Goal: Information Seeking & Learning: Learn about a topic

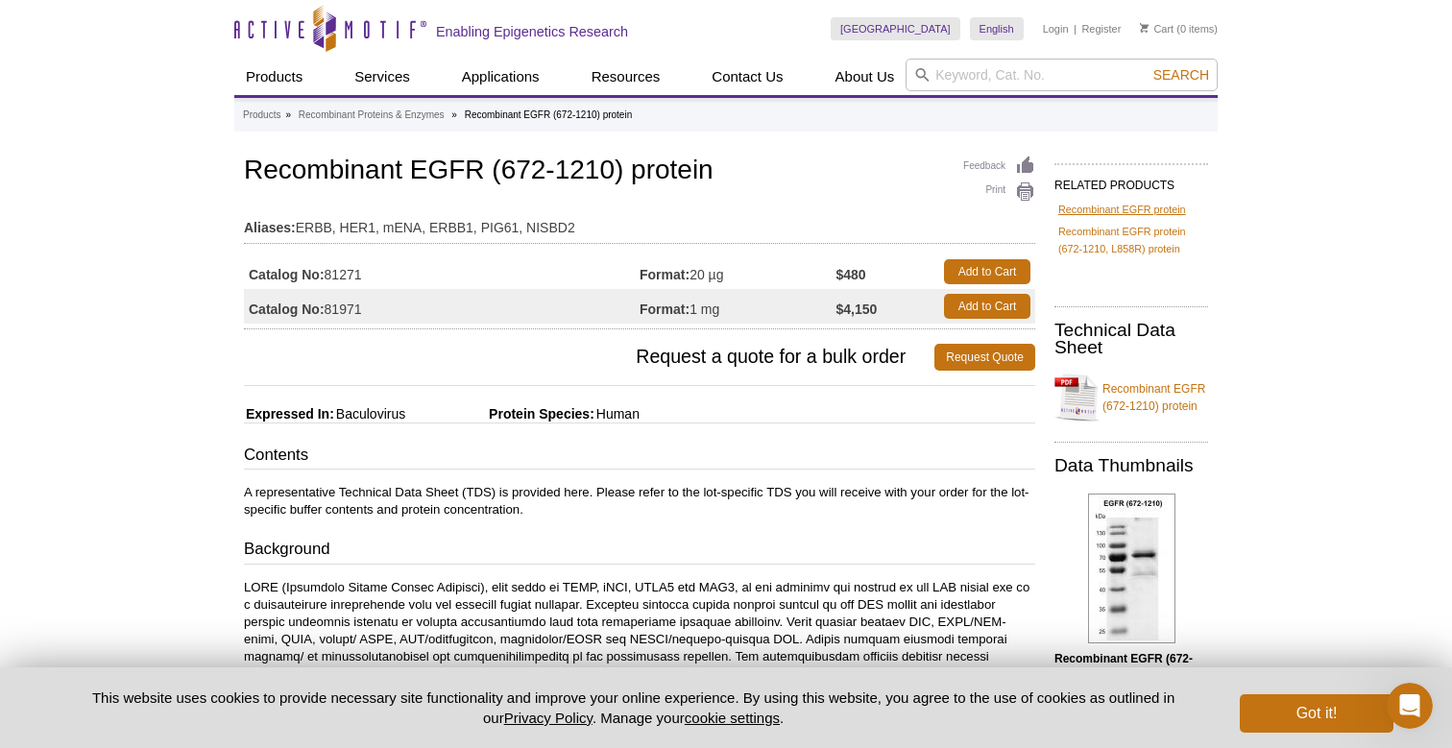
click at [1161, 209] on link "Recombinant EGFR protein" at bounding box center [1122, 209] width 128 height 17
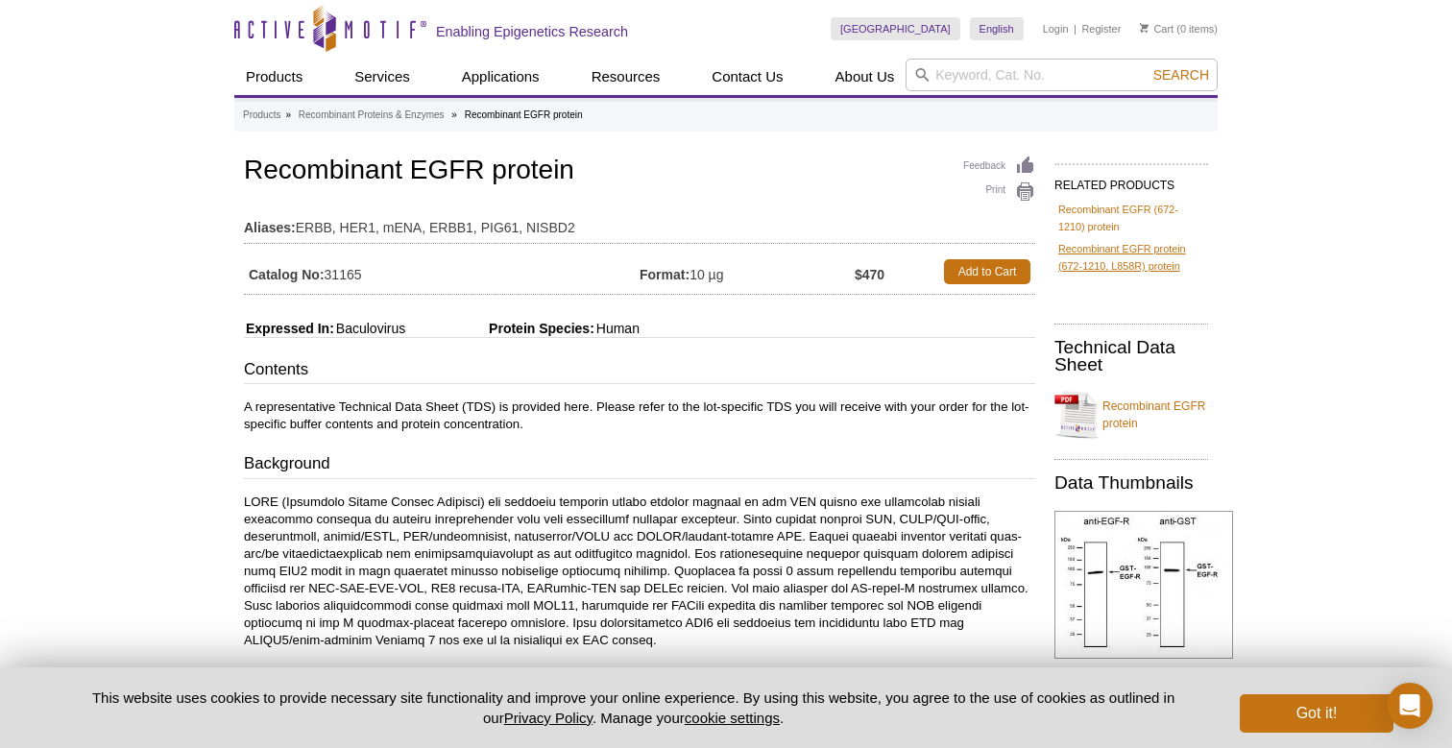
click at [1151, 247] on link "Recombinant EGFR protein (672-1210, L858R) protein" at bounding box center [1131, 257] width 146 height 35
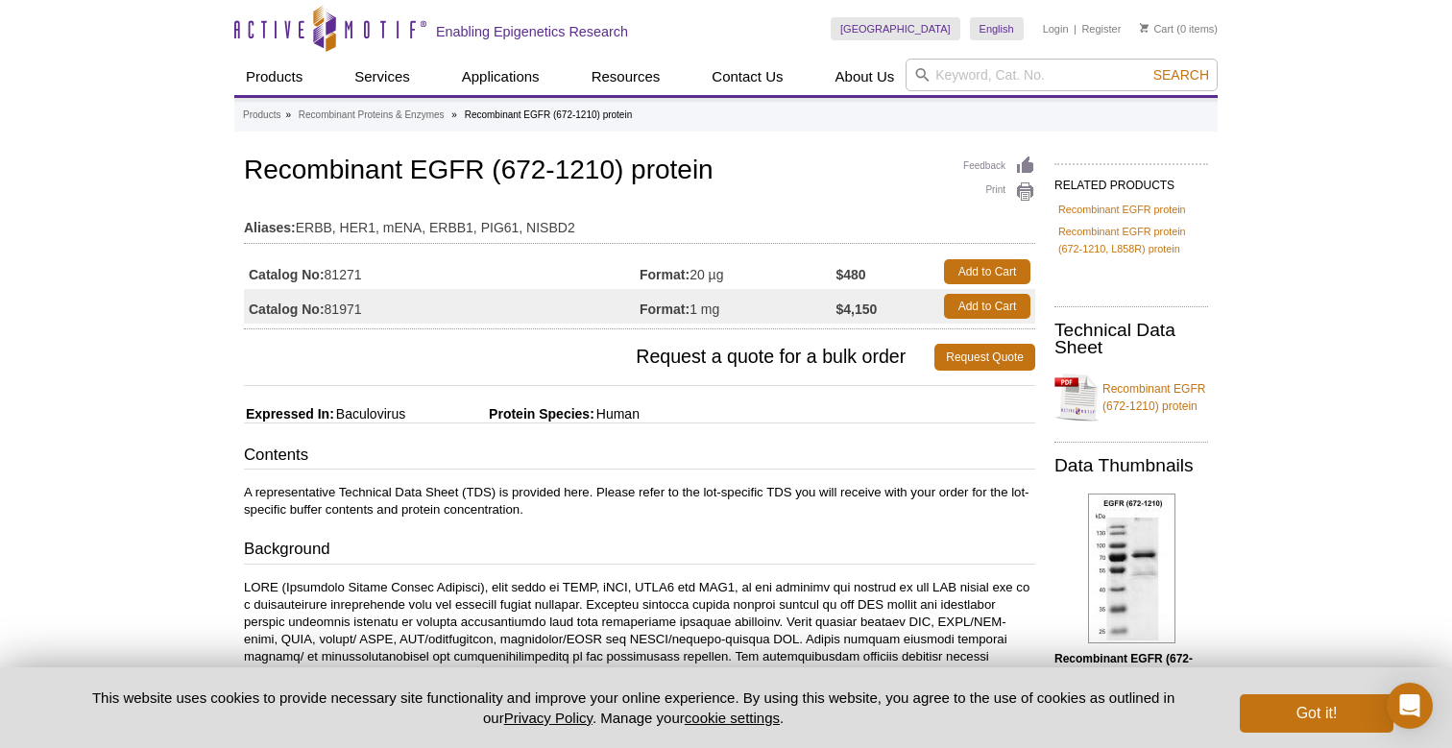
click at [735, 278] on td "Format: 20 µg" at bounding box center [738, 272] width 197 height 35
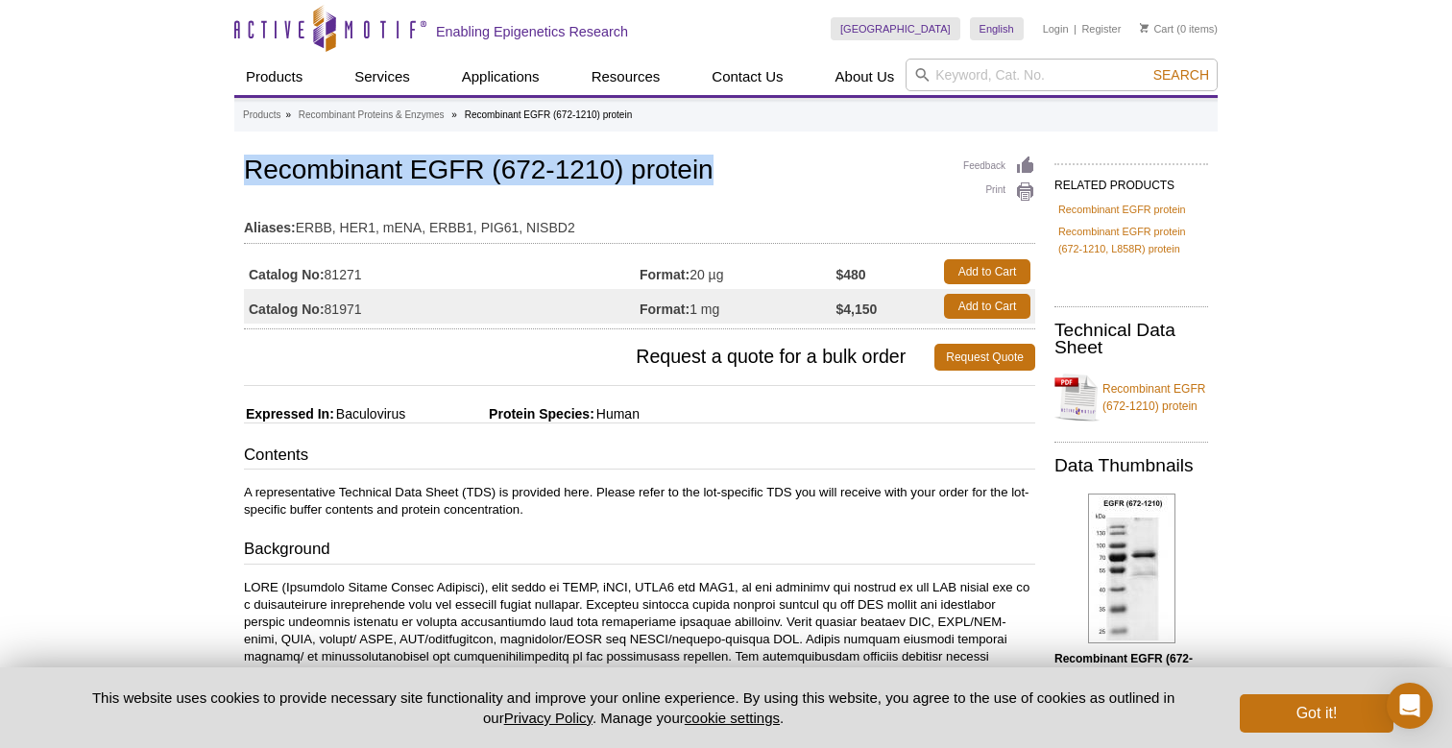
drag, startPoint x: 712, startPoint y: 171, endPoint x: 245, endPoint y: 168, distance: 466.8
click at [245, 168] on h1 "Recombinant EGFR (672-1210) protein" at bounding box center [639, 172] width 791 height 33
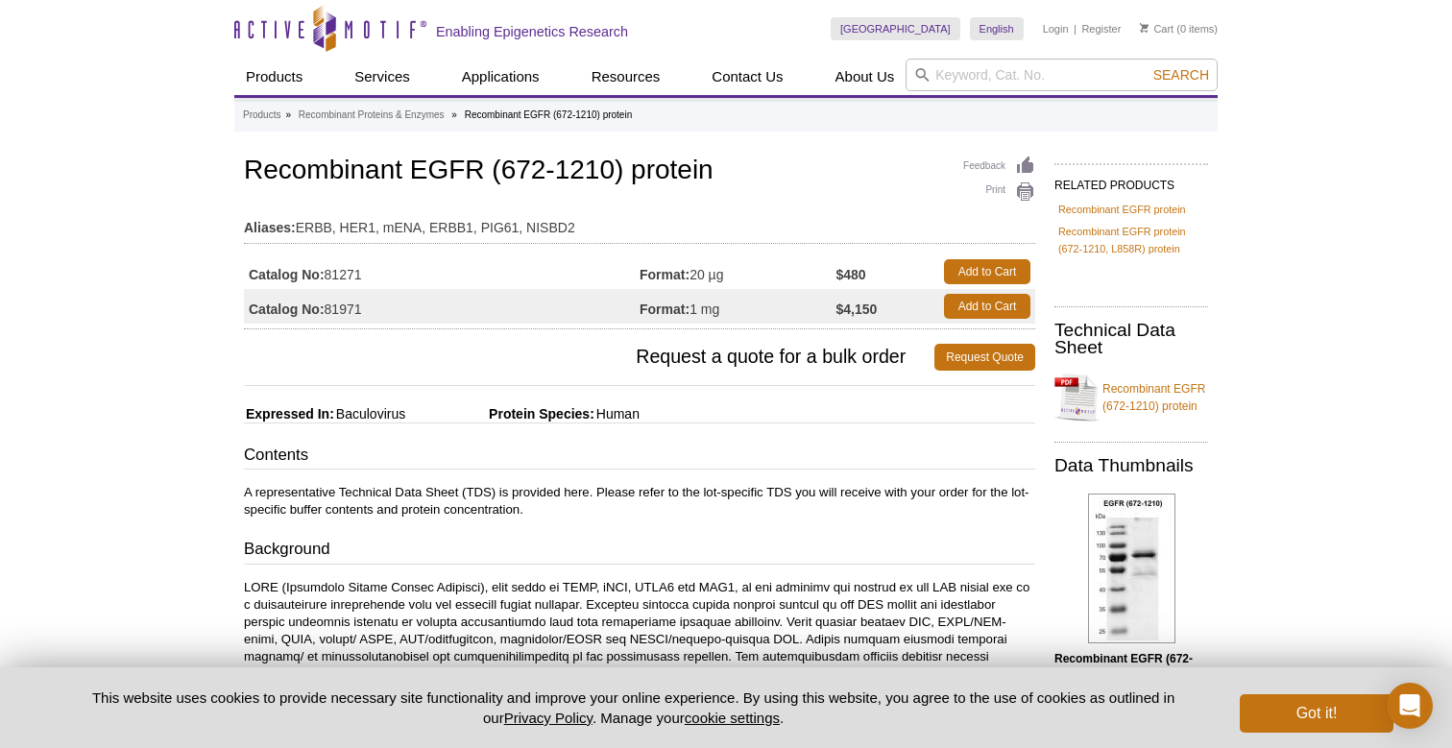
click at [789, 194] on div "Feedback Print Recombinant EGFR (672-1210) protein Aliases: ERBB, HER1, mENA, E…" at bounding box center [639, 241] width 791 height 178
click at [1092, 206] on link "Recombinant EGFR protein" at bounding box center [1122, 209] width 128 height 17
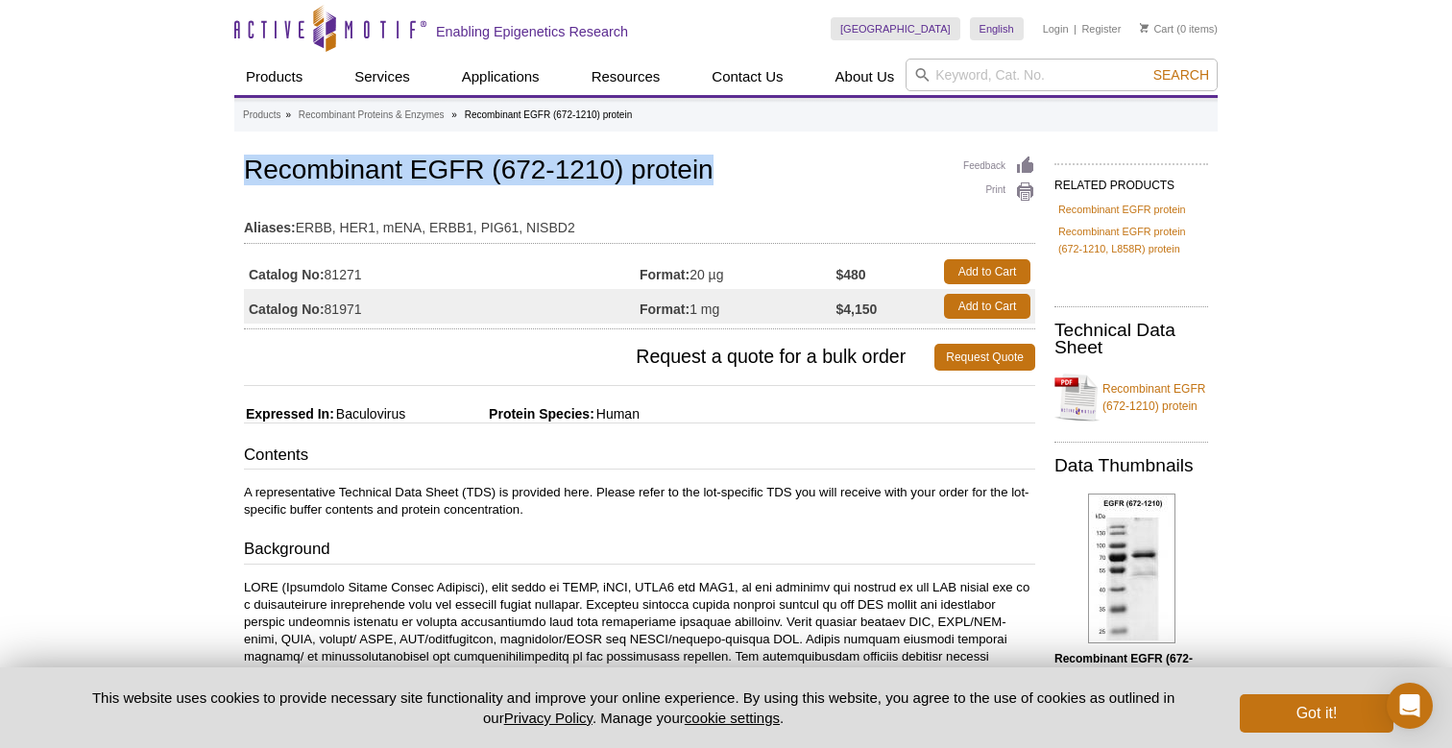
drag, startPoint x: 245, startPoint y: 168, endPoint x: 709, endPoint y: 172, distance: 463.9
click at [709, 172] on h1 "Recombinant EGFR (672-1210) protein" at bounding box center [639, 172] width 791 height 33
copy h1 "Recombinant EGFR (672-1210) protein"
drag, startPoint x: 368, startPoint y: 271, endPoint x: 328, endPoint y: 273, distance: 40.4
click at [328, 273] on td "Catalog No: 81271" at bounding box center [442, 272] width 396 height 35
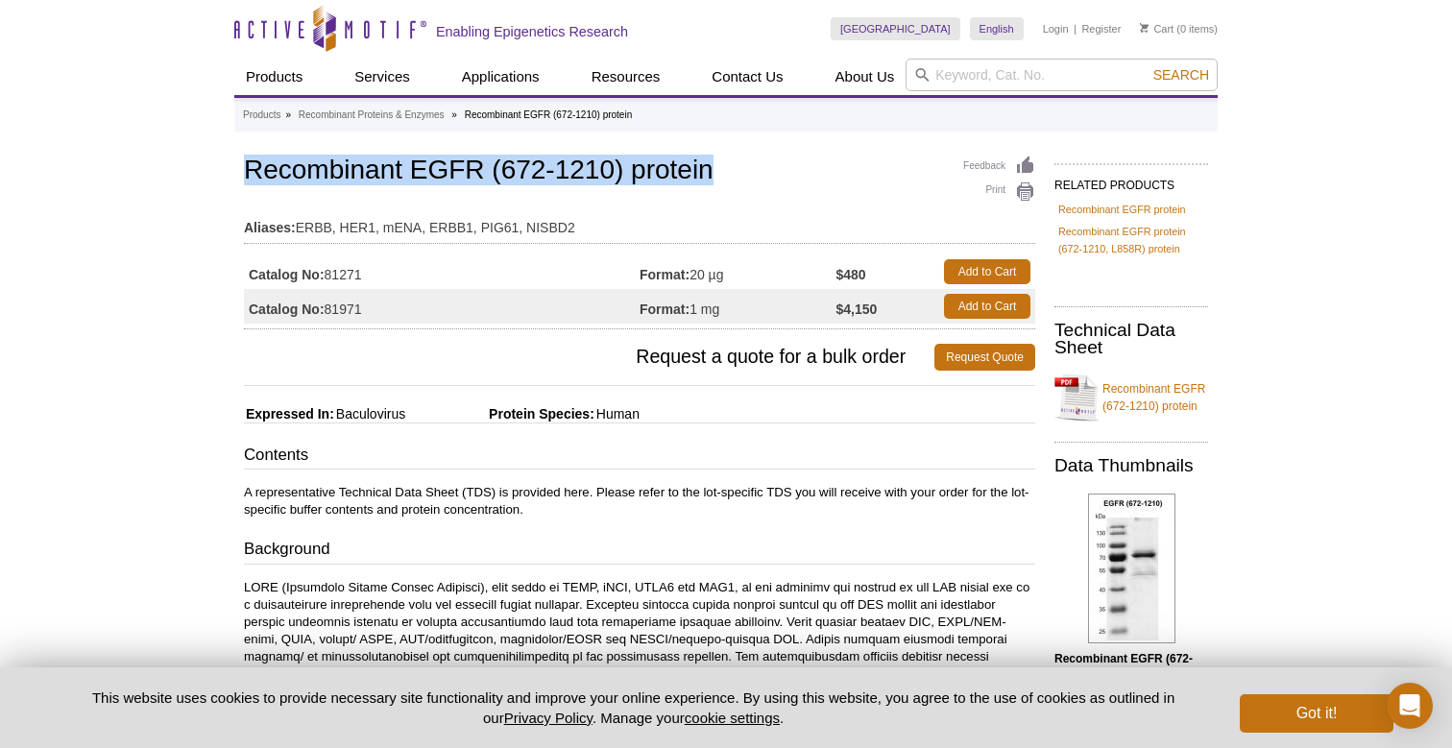
copy td "81271"
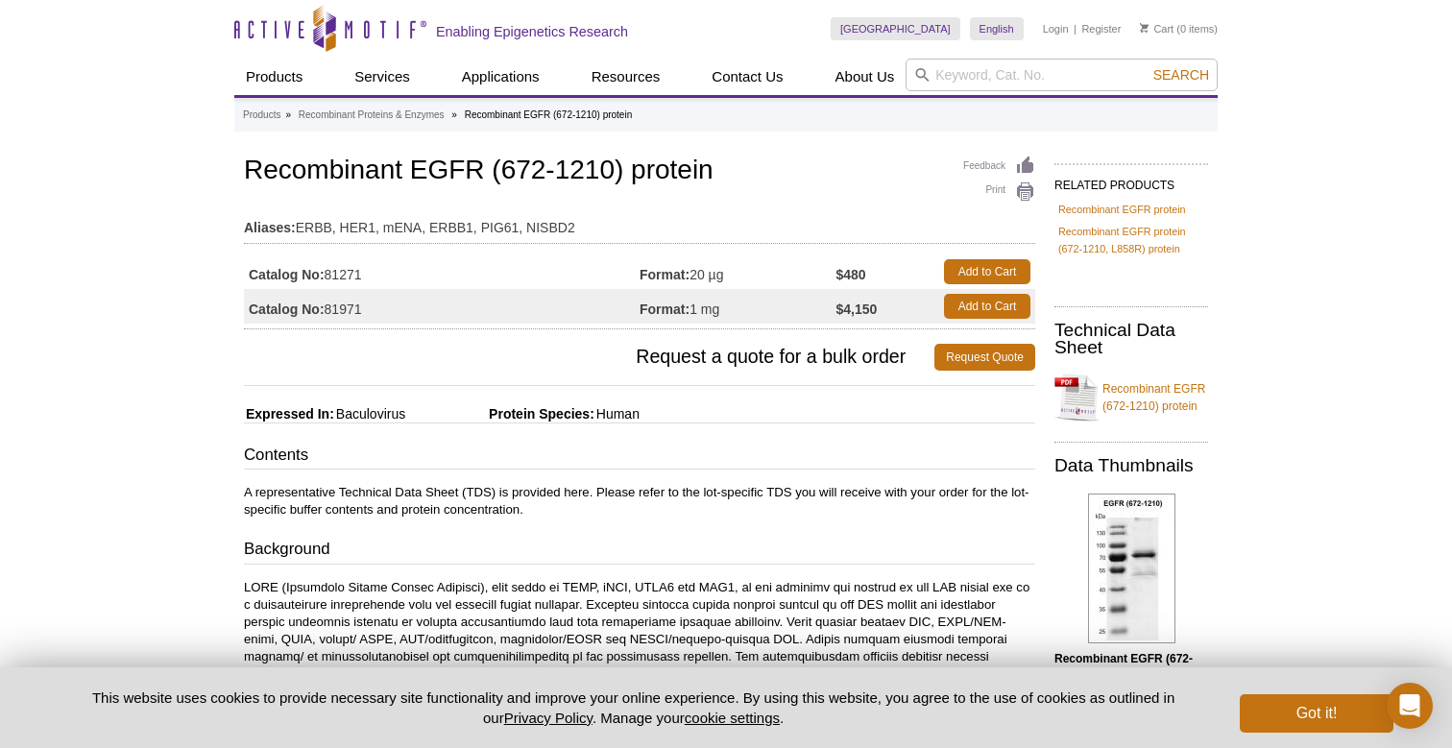
click at [690, 228] on td "Aliases: ERBB, HER1, mENA, ERBB1, PIG61, NISBD2" at bounding box center [639, 222] width 791 height 31
click at [1189, 387] on link "Recombinant EGFR (672-1210) protein" at bounding box center [1132, 398] width 154 height 58
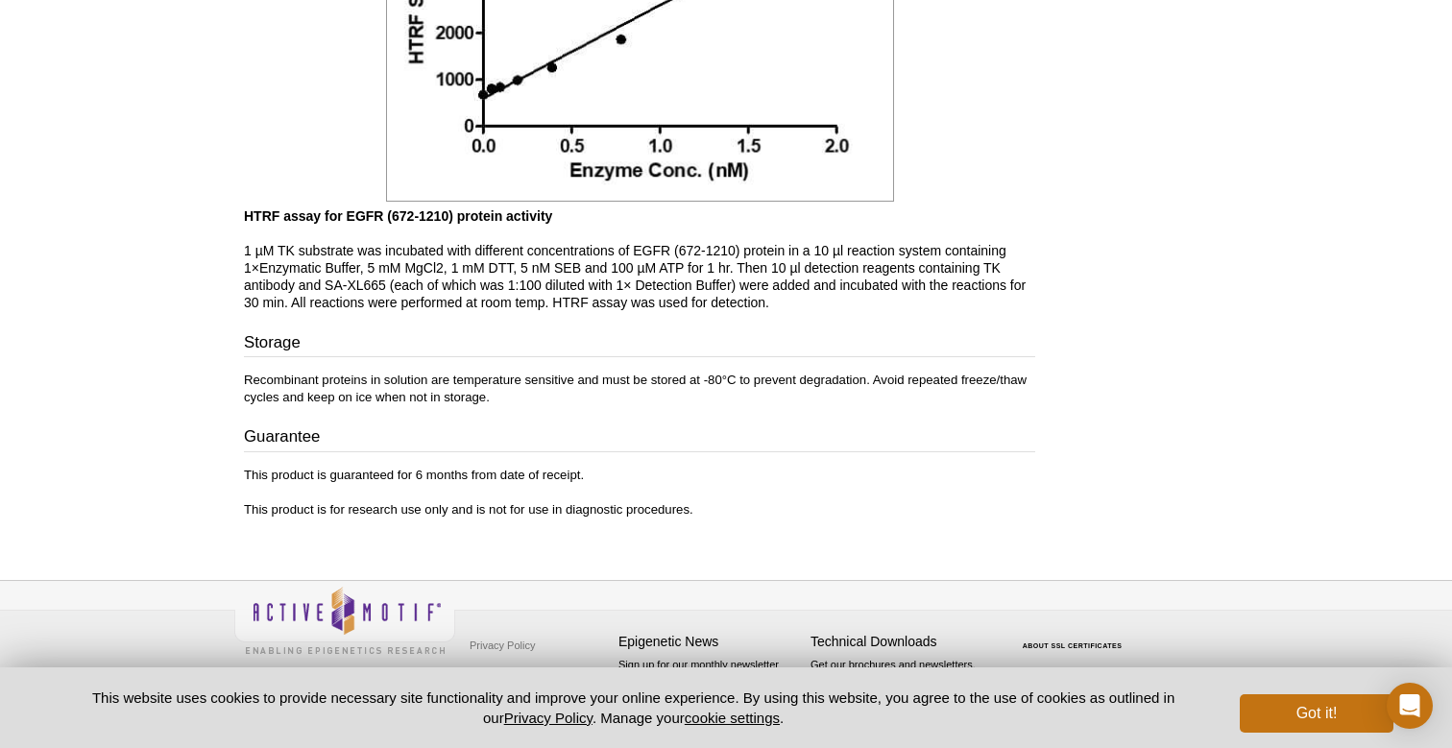
scroll to position [2391, 0]
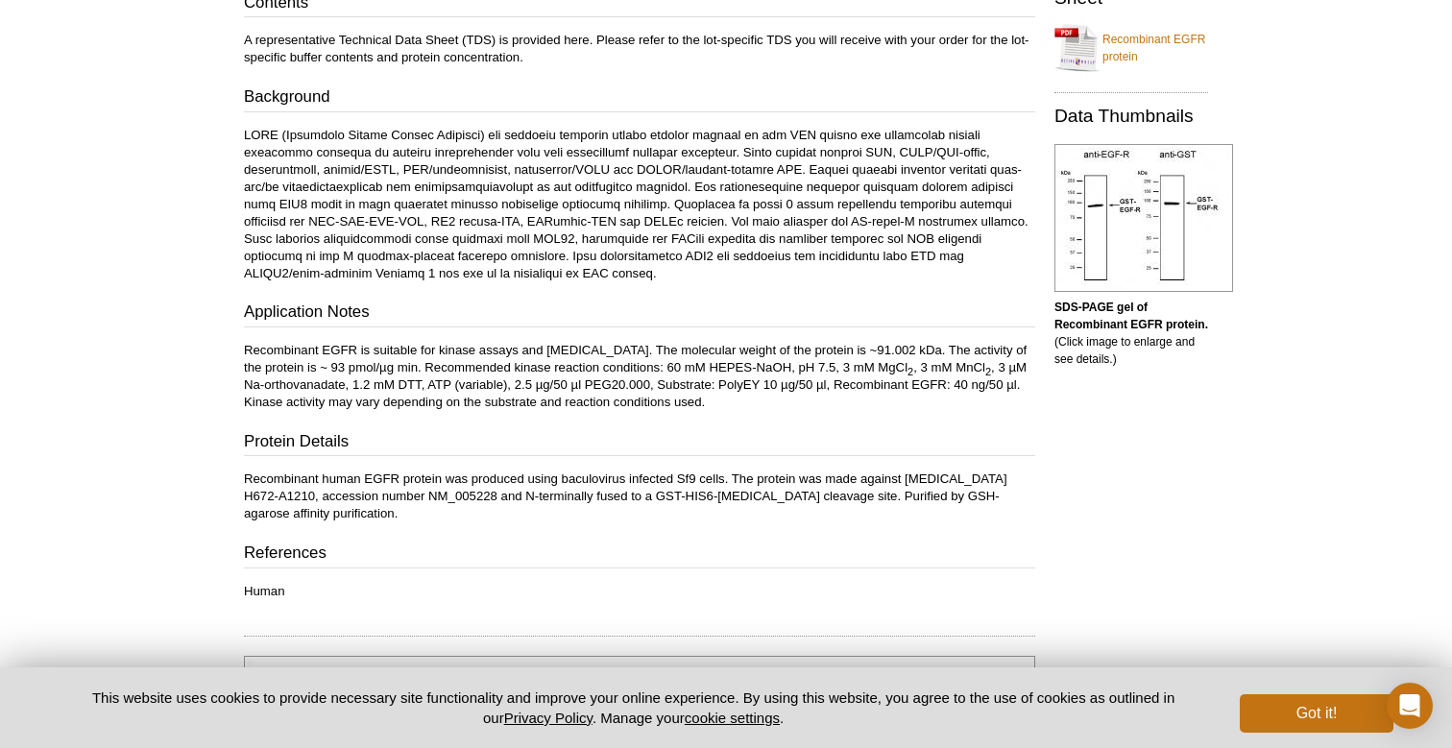
scroll to position [377, 0]
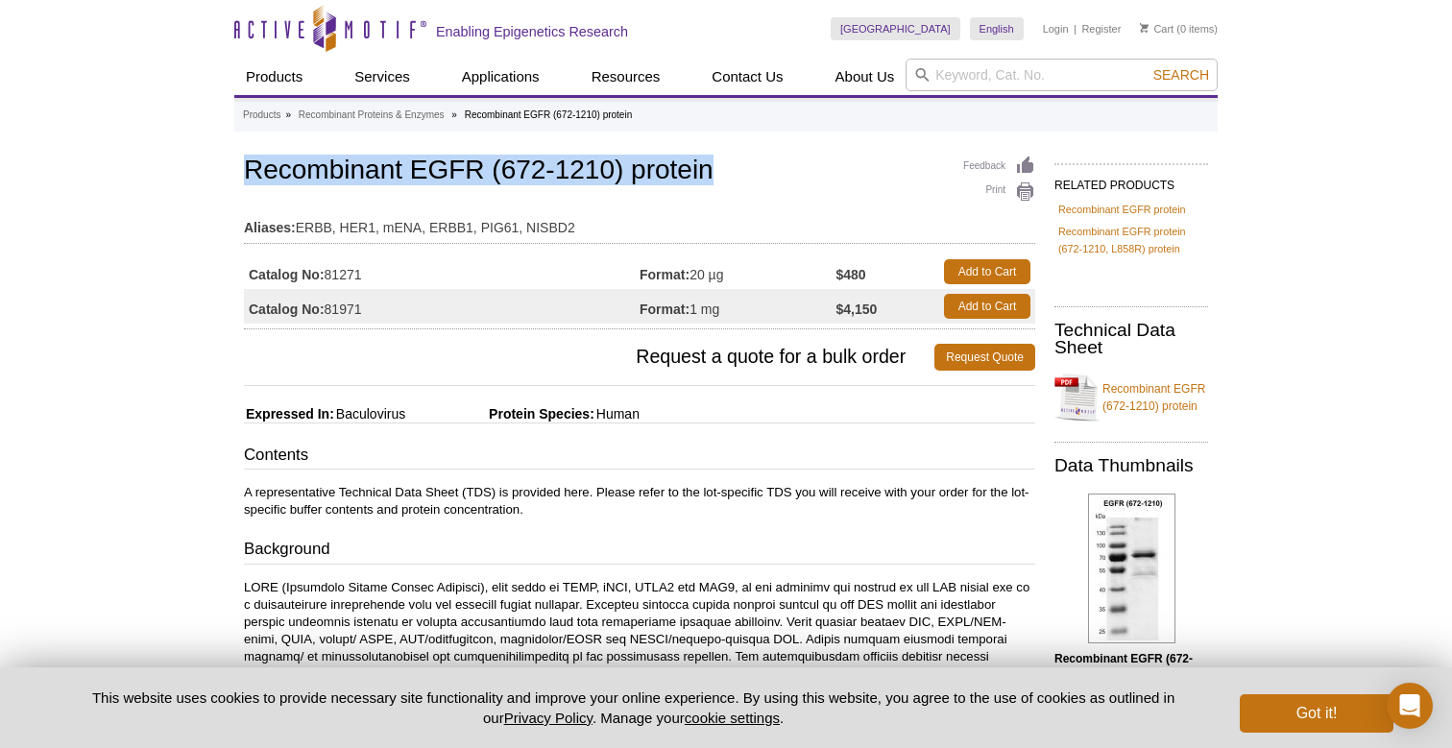
drag, startPoint x: 715, startPoint y: 173, endPoint x: 252, endPoint y: 174, distance: 462.9
click at [252, 174] on h1 "Recombinant EGFR (672-1210) protein" at bounding box center [639, 172] width 791 height 33
